Goal: Transaction & Acquisition: Subscribe to service/newsletter

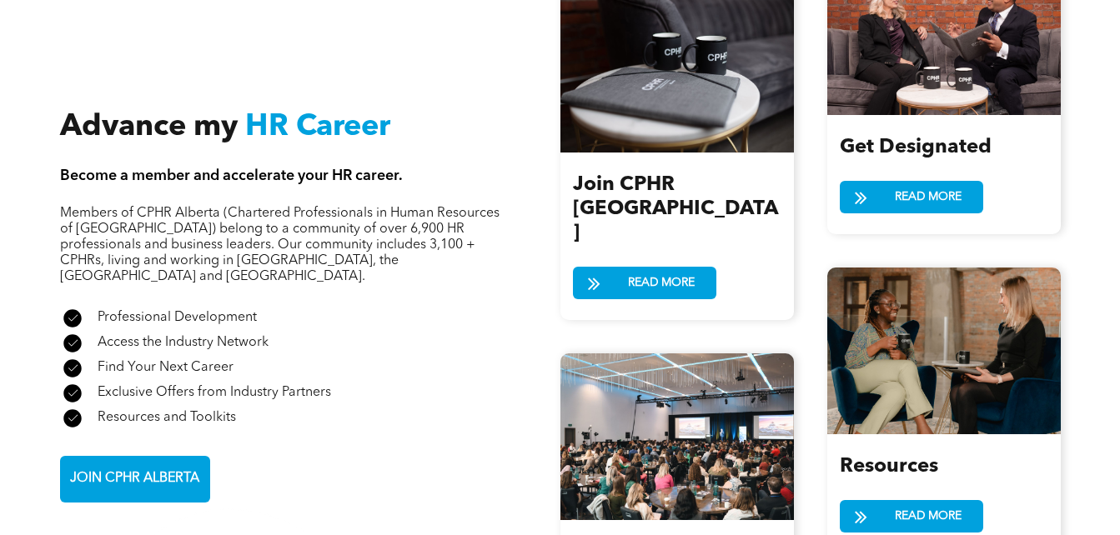
scroll to position [1781, 0]
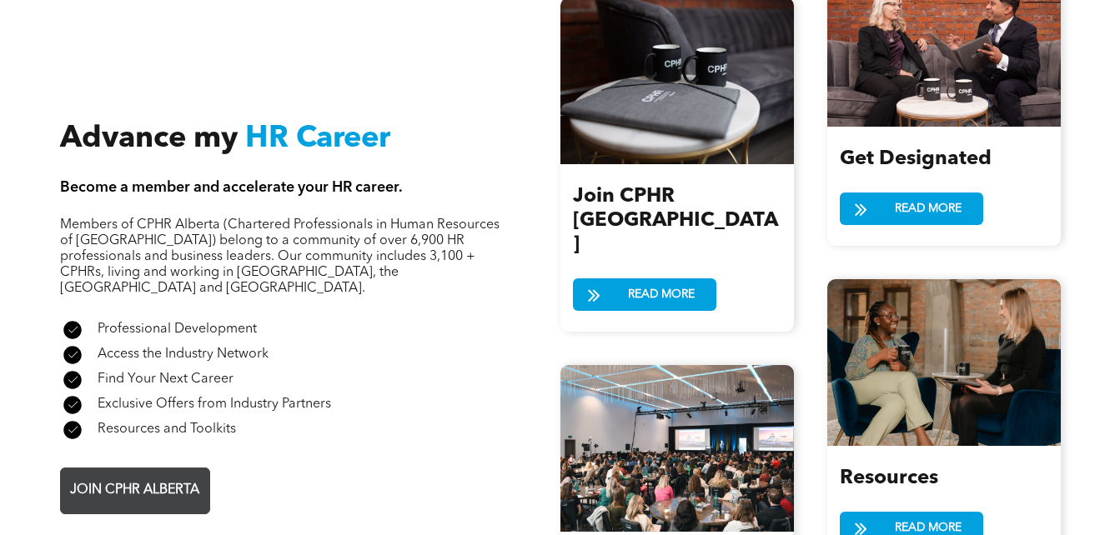
click at [105, 475] on span "JOIN CPHR ALBERTA" at bounding box center [134, 491] width 141 height 33
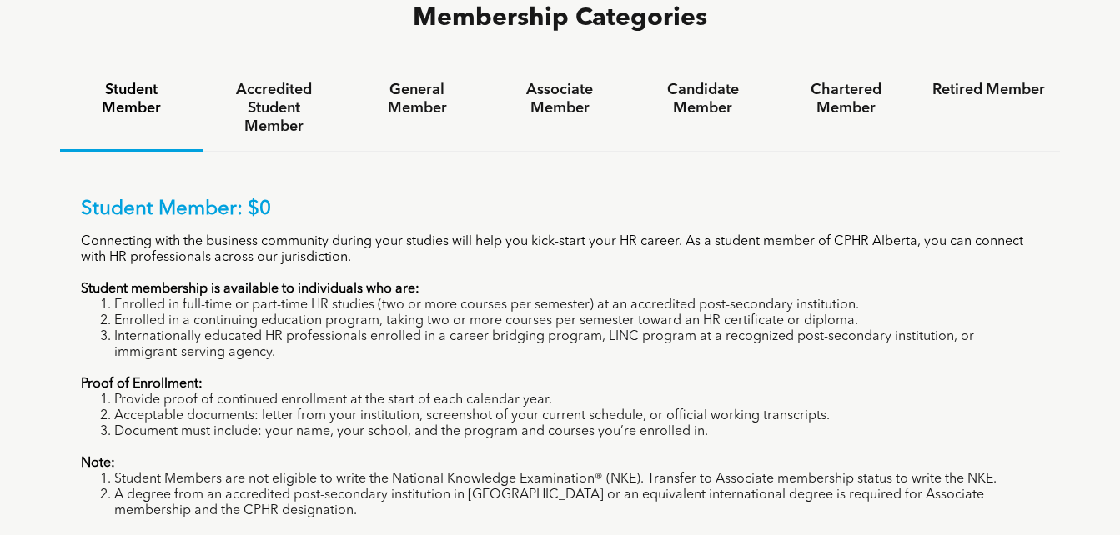
scroll to position [1156, 0]
